Goal: Transaction & Acquisition: Purchase product/service

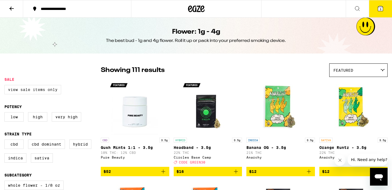
click at [34, 89] on label "View Sale Items Only" at bounding box center [32, 89] width 57 height 9
click at [6, 86] on input "View Sale Items Only" at bounding box center [6, 86] width 0 height 0
checkbox input "true"
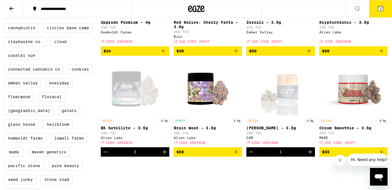
scroll to position [211, 0]
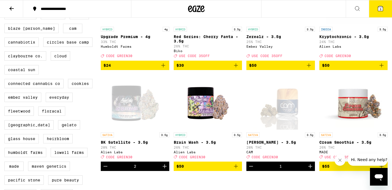
click at [382, 12] on button "3" at bounding box center [380, 8] width 23 height 17
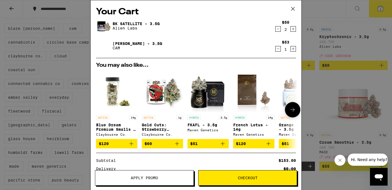
click at [254, 134] on div "Maven Genetics" at bounding box center [253, 134] width 41 height 4
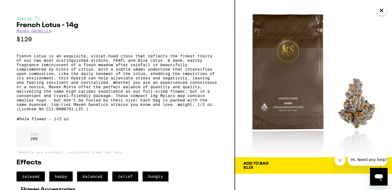
click at [42, 32] on link "Maven Genetics" at bounding box center [34, 31] width 35 height 4
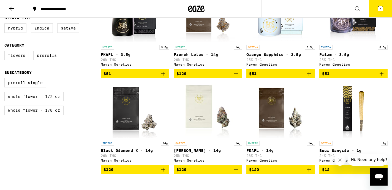
scroll to position [191, 0]
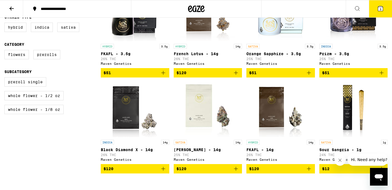
click at [221, 120] on img "Open page for Zuzu Berry - 14g from Maven Genetics" at bounding box center [207, 109] width 55 height 55
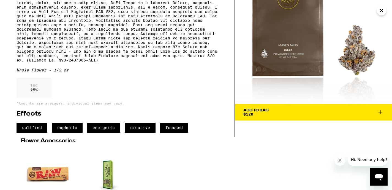
scroll to position [69, 0]
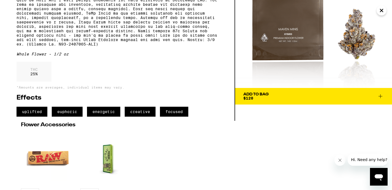
click at [277, 100] on button "Add To Bag $120" at bounding box center [313, 96] width 157 height 17
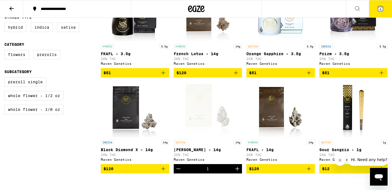
click at [382, 9] on icon at bounding box center [380, 8] width 5 height 5
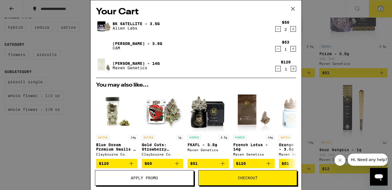
click at [277, 70] on icon "Decrement" at bounding box center [278, 68] width 5 height 7
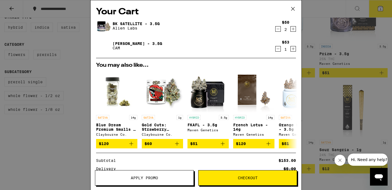
scroll to position [59, 0]
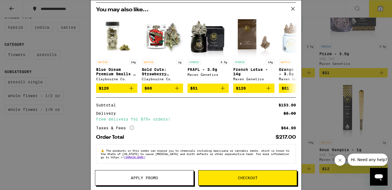
click at [84, 139] on div "Your Cart BK Satellite - 3.5g Alien Labs $50 2 [PERSON_NAME] - 3.5g CAM $53 1 Y…" at bounding box center [196, 95] width 392 height 190
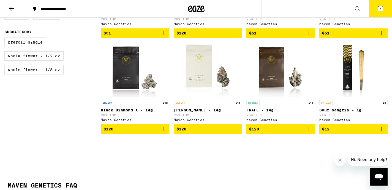
scroll to position [245, 0]
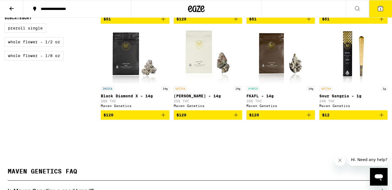
click at [9, 13] on button at bounding box center [11, 8] width 23 height 17
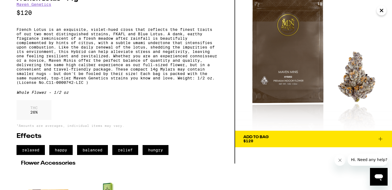
scroll to position [113, 0]
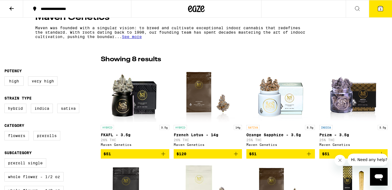
scroll to position [133, 0]
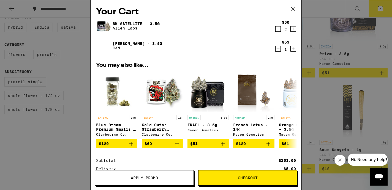
click at [125, 44] on link "[PERSON_NAME] - 3.5g" at bounding box center [138, 43] width 50 height 4
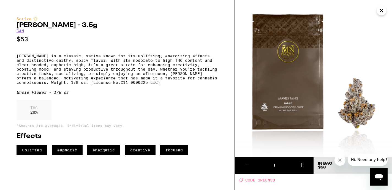
click at [381, 12] on icon "Close" at bounding box center [381, 10] width 7 height 8
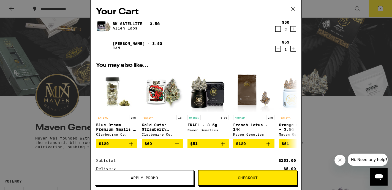
scroll to position [34, 0]
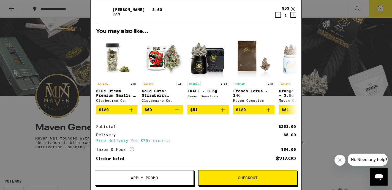
click at [131, 176] on span "Apply Promo" at bounding box center [144, 178] width 27 height 4
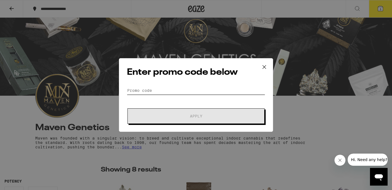
click at [153, 87] on input "Promo Code" at bounding box center [196, 90] width 138 height 8
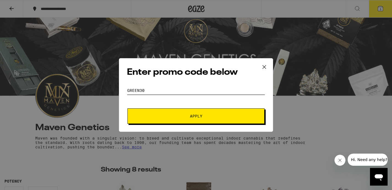
type input "green30"
click at [127, 108] on button "Apply" at bounding box center [195, 115] width 137 height 15
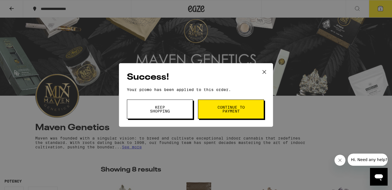
click at [232, 108] on span "Continue to payment" at bounding box center [231, 109] width 28 height 8
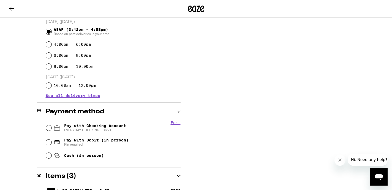
scroll to position [162, 0]
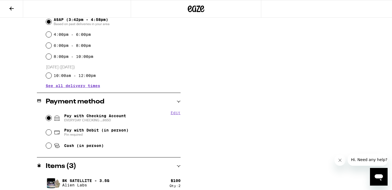
click at [48, 118] on input "Pay with Checking Account EVERYDAY CHECKING ...8650" at bounding box center [49, 118] width 6 height 6
radio input "true"
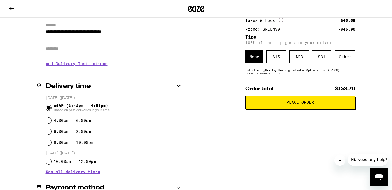
scroll to position [72, 0]
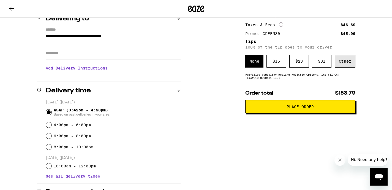
click at [351, 63] on div "Other" at bounding box center [345, 61] width 21 height 13
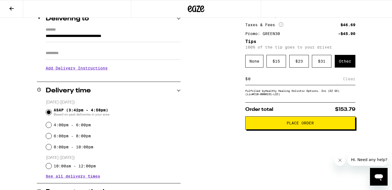
click at [266, 77] on div "$ Clear" at bounding box center [300, 79] width 110 height 12
click at [262, 81] on input at bounding box center [295, 78] width 95 height 5
type input "5"
click at [347, 81] on div "Save" at bounding box center [350, 79] width 10 height 12
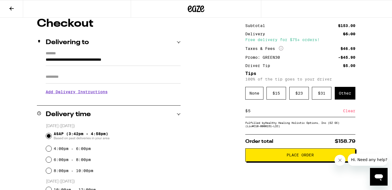
scroll to position [36, 0]
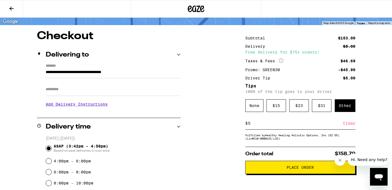
click at [92, 92] on input "Apt/Suite" at bounding box center [113, 89] width 135 height 13
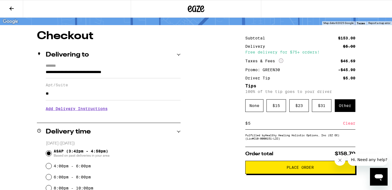
type input "**********"
click at [288, 169] on span "Place Order" at bounding box center [300, 167] width 27 height 4
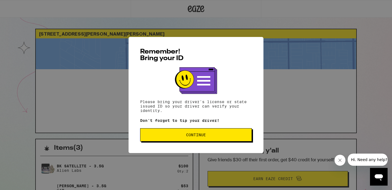
click at [198, 133] on span "Continue" at bounding box center [196, 135] width 20 height 4
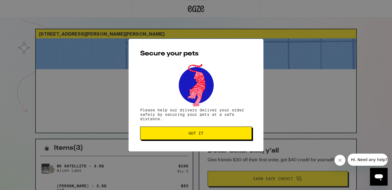
click at [198, 133] on span "Got it" at bounding box center [196, 133] width 15 height 4
